Goal: Task Accomplishment & Management: Manage account settings

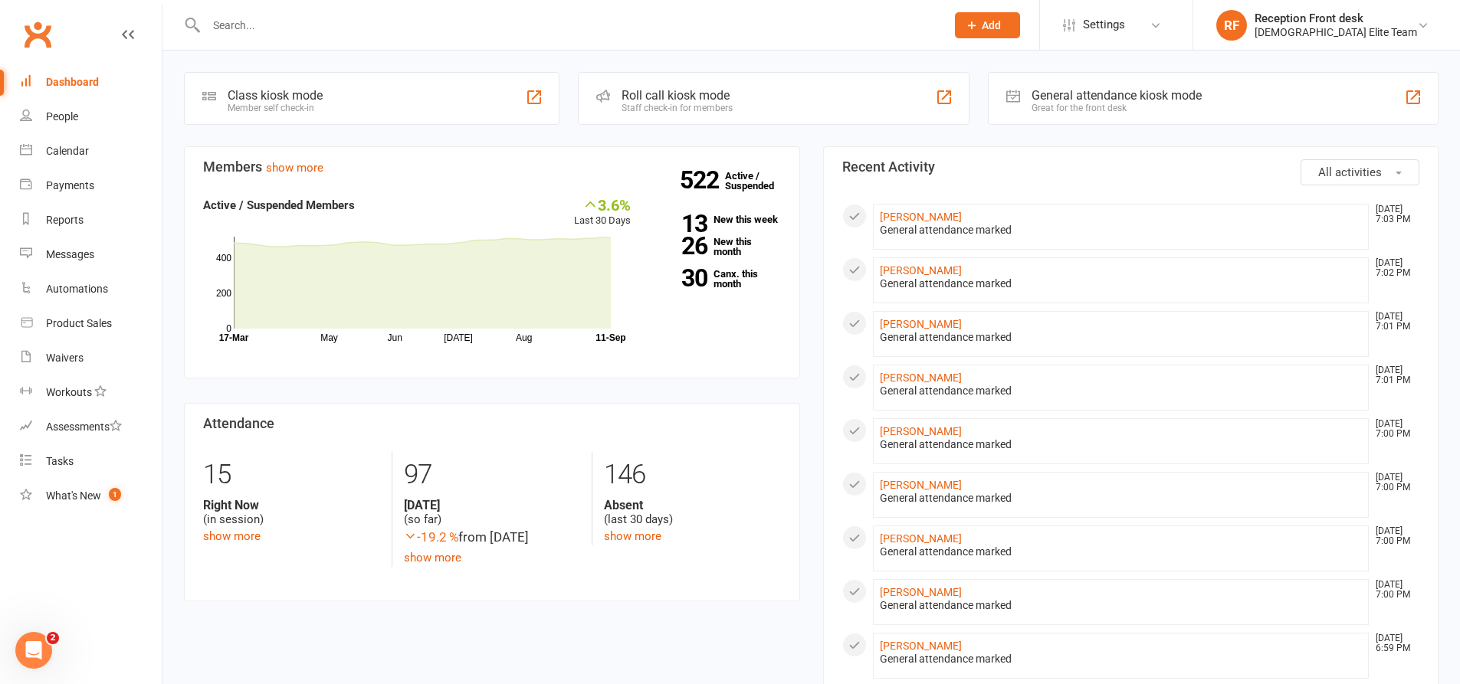
click at [519, 18] on input "text" at bounding box center [568, 25] width 733 height 21
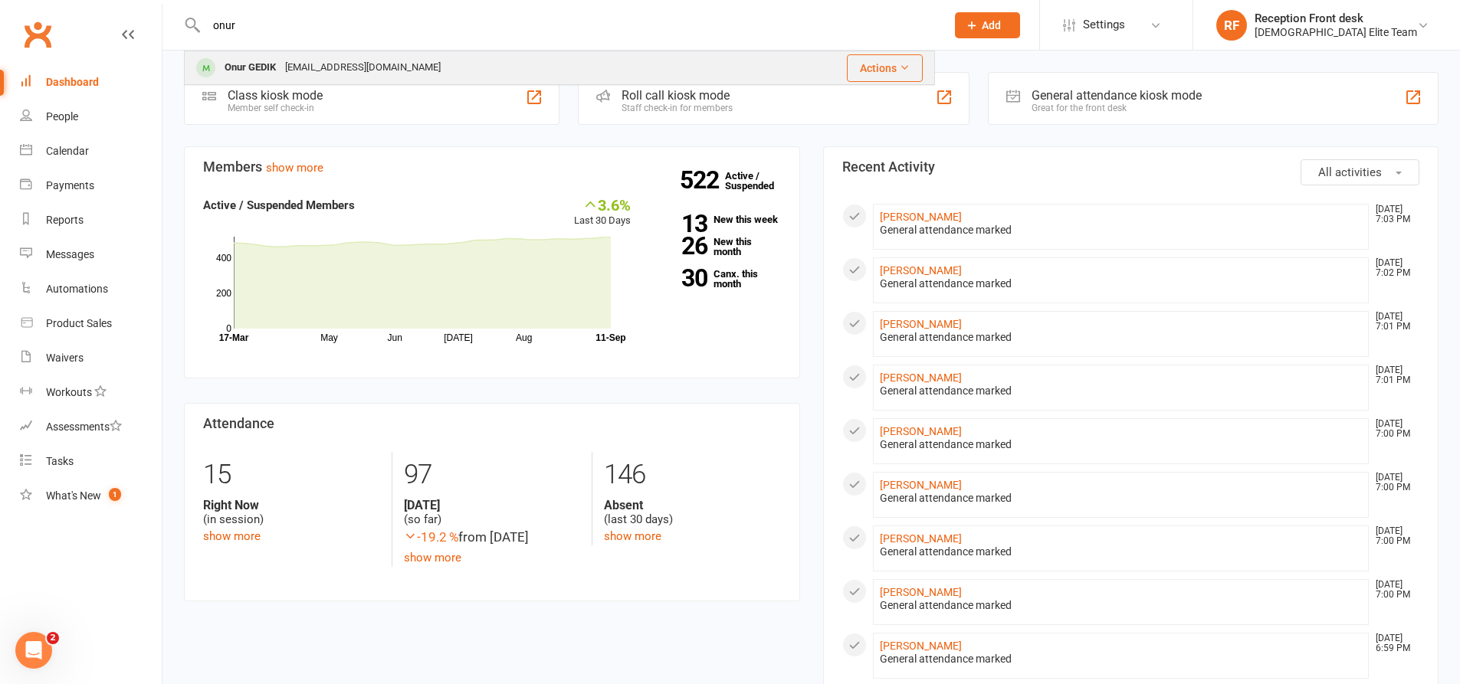
type input "onur"
click at [389, 66] on div "[EMAIL_ADDRESS][DOMAIN_NAME]" at bounding box center [362, 68] width 165 height 22
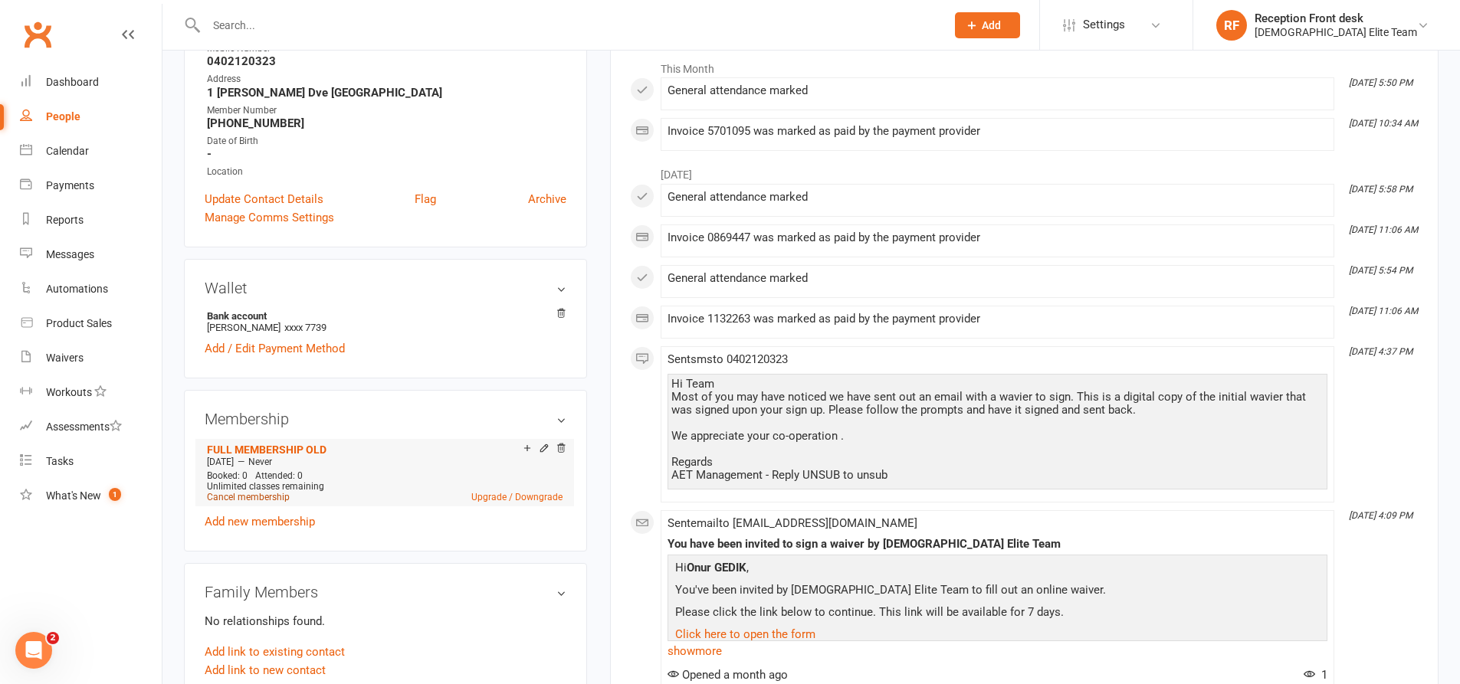
scroll to position [307, 0]
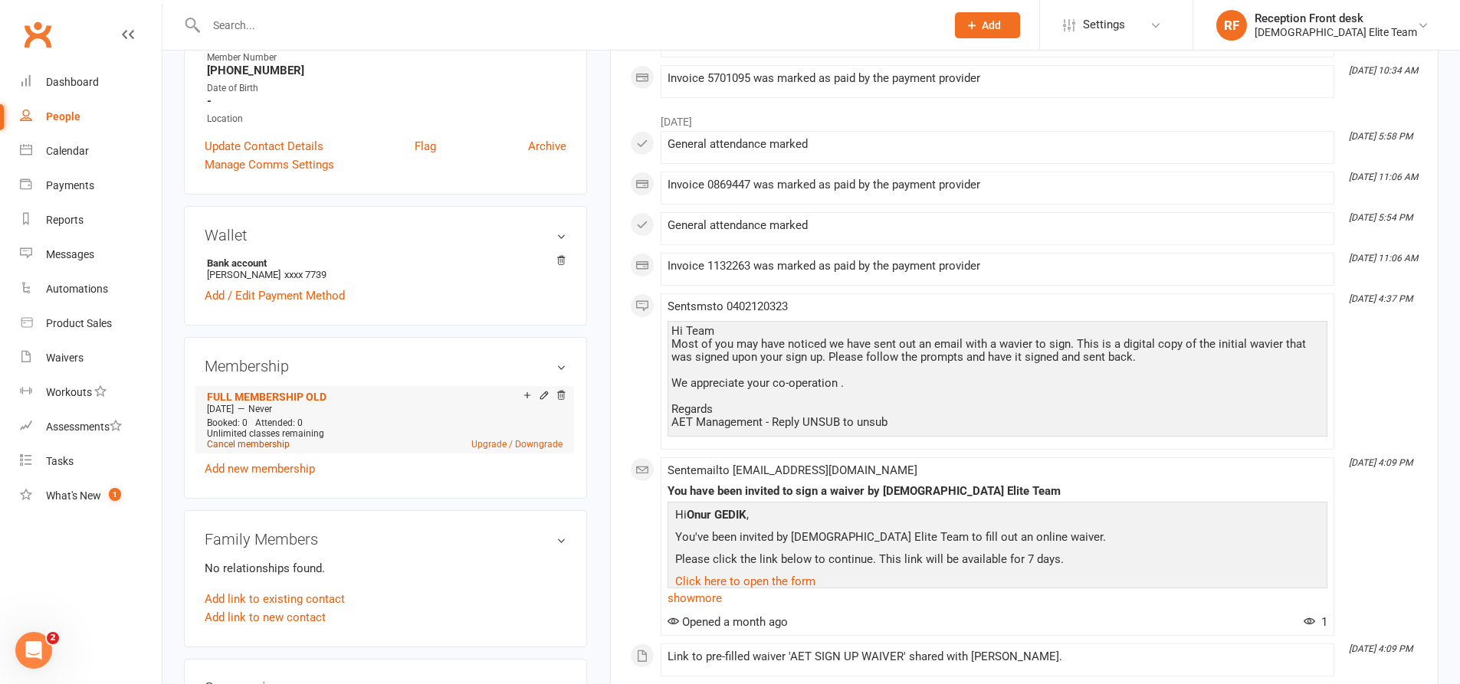
click at [277, 444] on link "Cancel membership" at bounding box center [248, 444] width 83 height 11
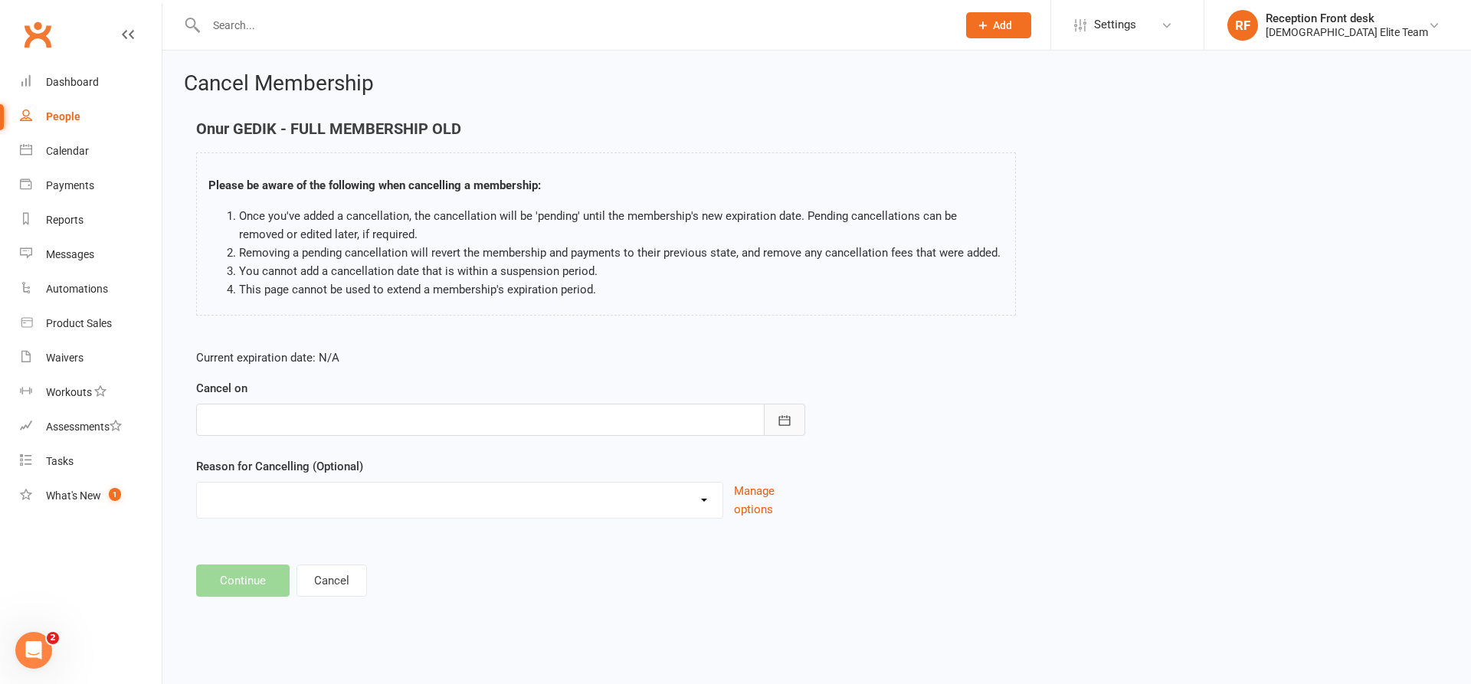
click at [778, 428] on icon "button" at bounding box center [784, 420] width 15 height 15
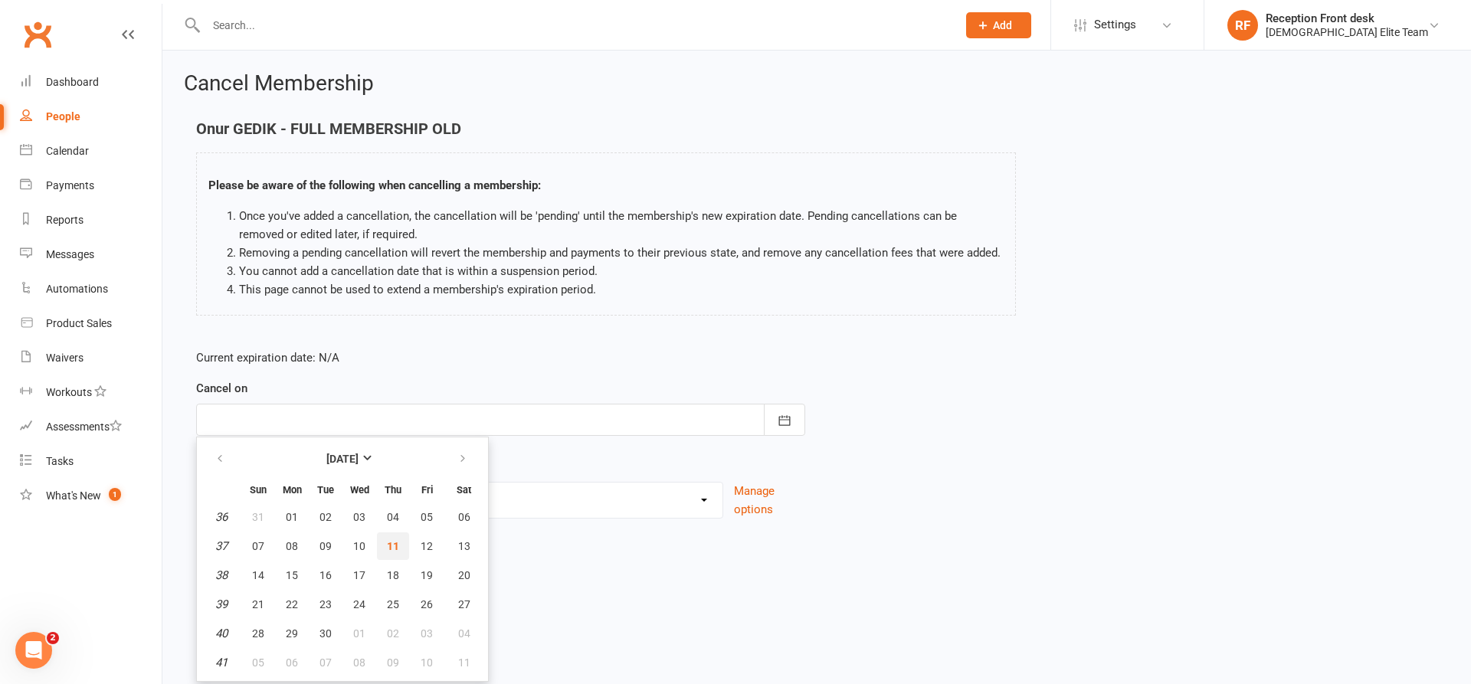
click at [395, 540] on span "11" at bounding box center [393, 546] width 12 height 12
type input "[DATE]"
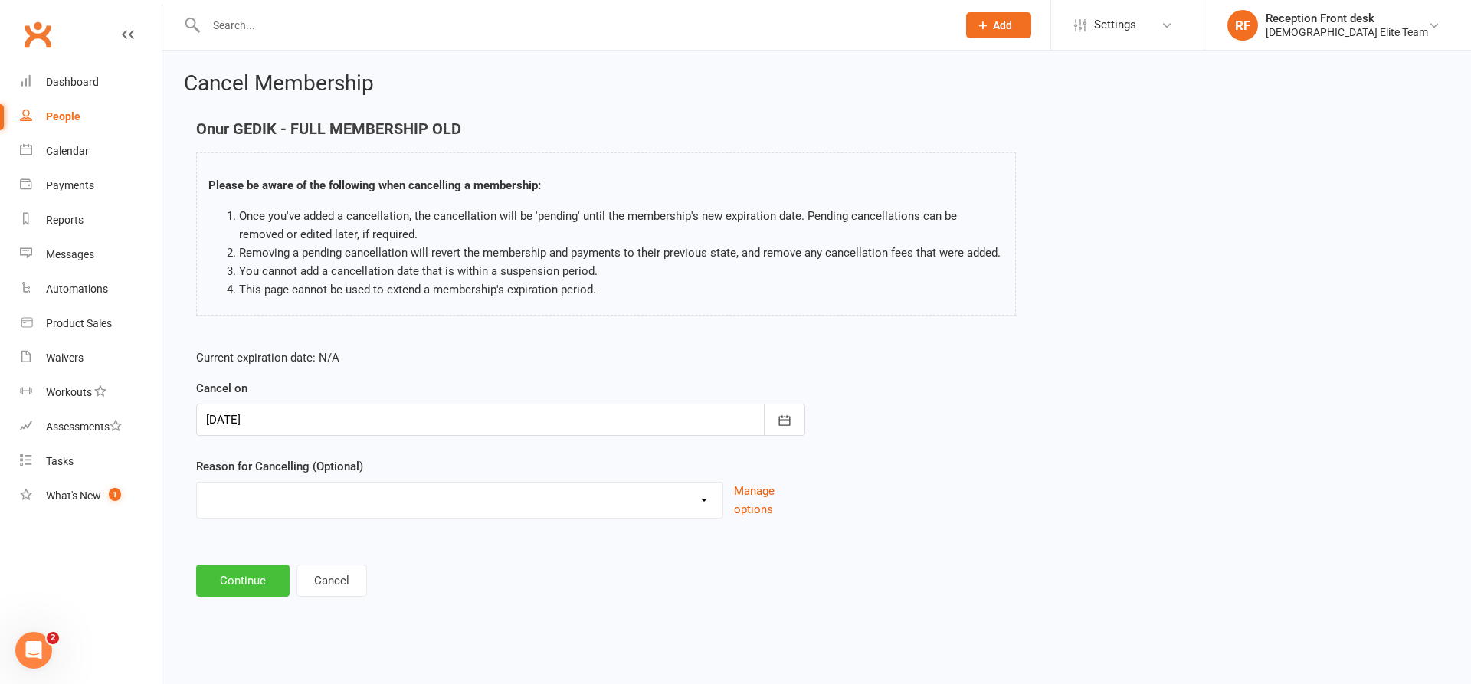
click at [239, 574] on button "Continue" at bounding box center [242, 581] width 93 height 32
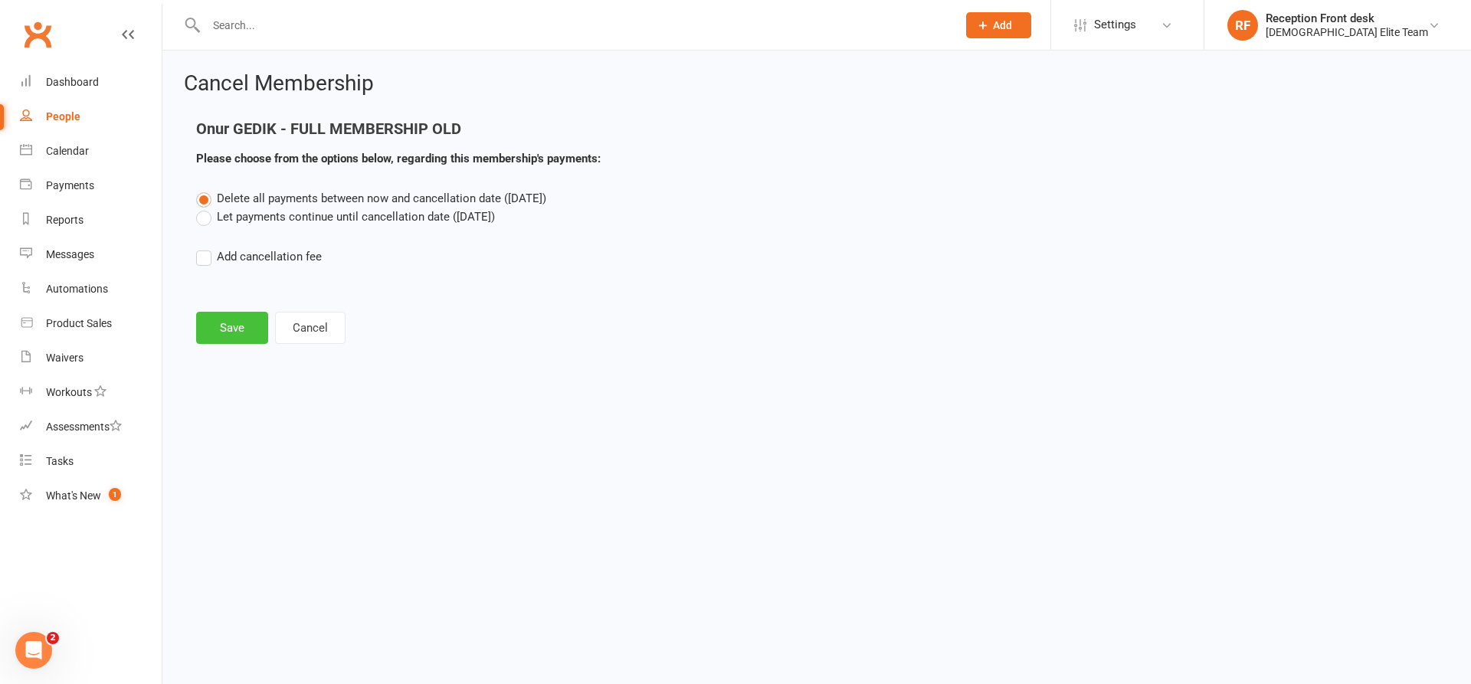
click at [228, 327] on button "Save" at bounding box center [232, 328] width 72 height 32
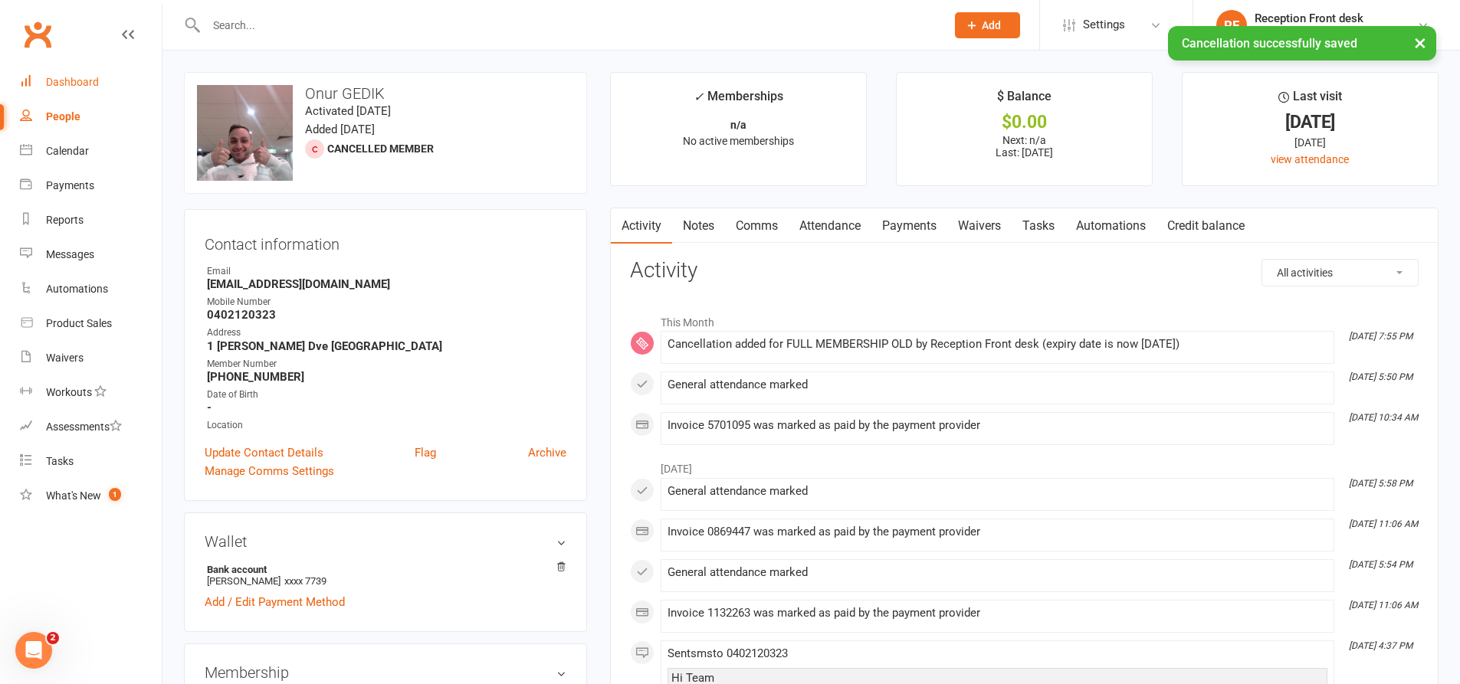
click at [74, 80] on div "Dashboard" at bounding box center [72, 82] width 53 height 12
